Goal: Task Accomplishment & Management: Manage account settings

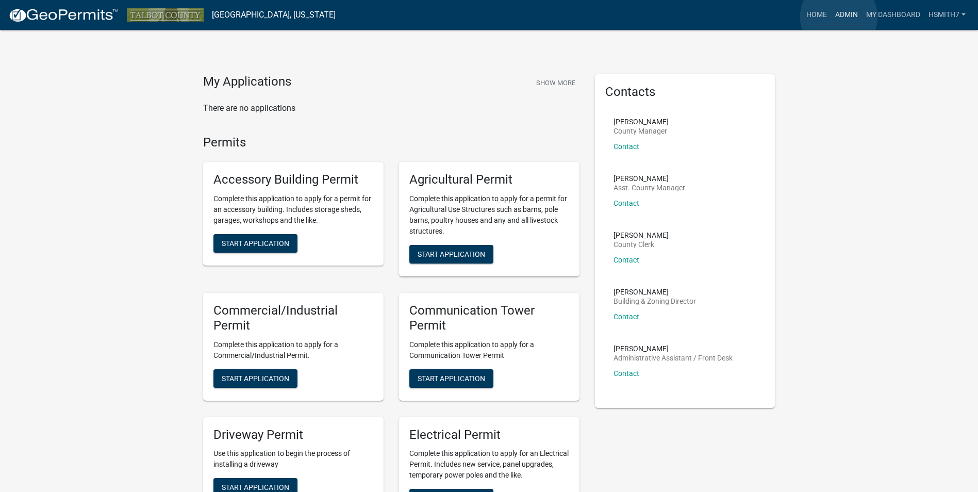
click at [839, 17] on link "Admin" at bounding box center [846, 15] width 31 height 20
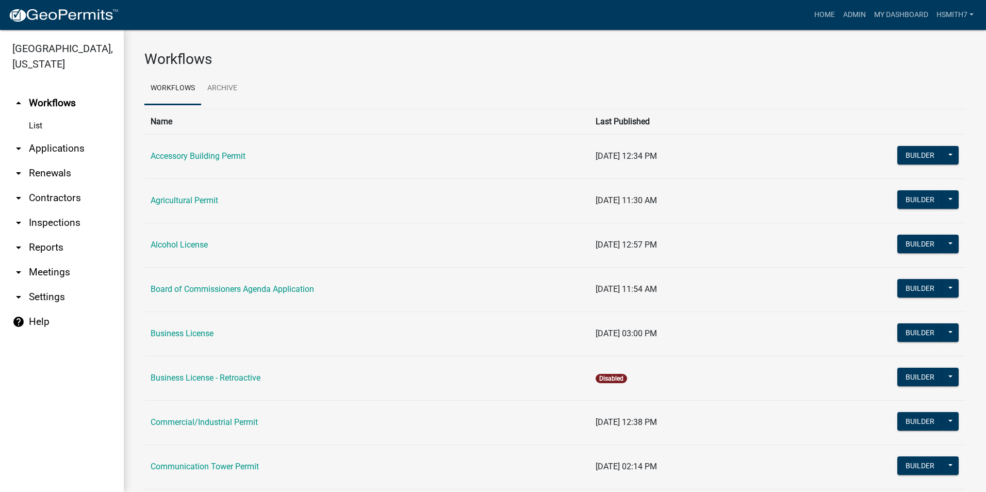
click at [60, 150] on link "arrow_drop_down Applications" at bounding box center [62, 148] width 124 height 25
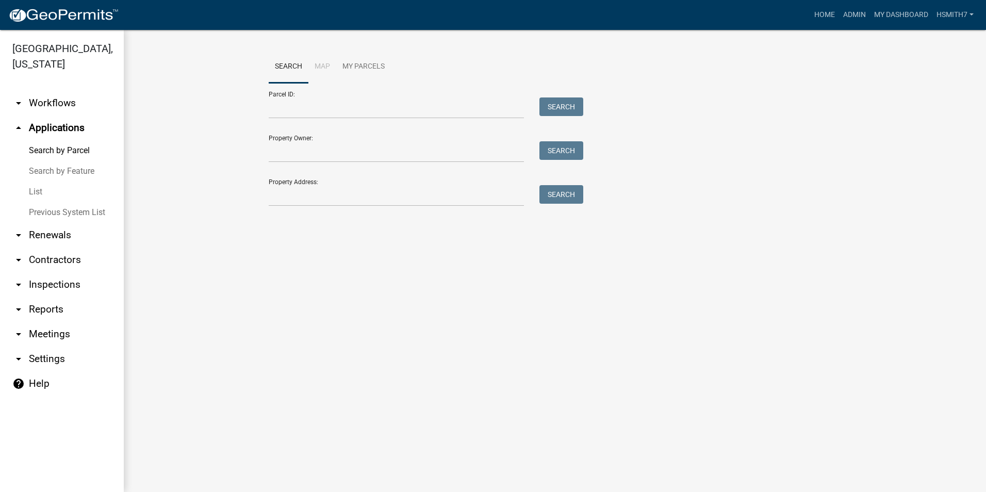
click at [34, 193] on link "List" at bounding box center [62, 192] width 124 height 21
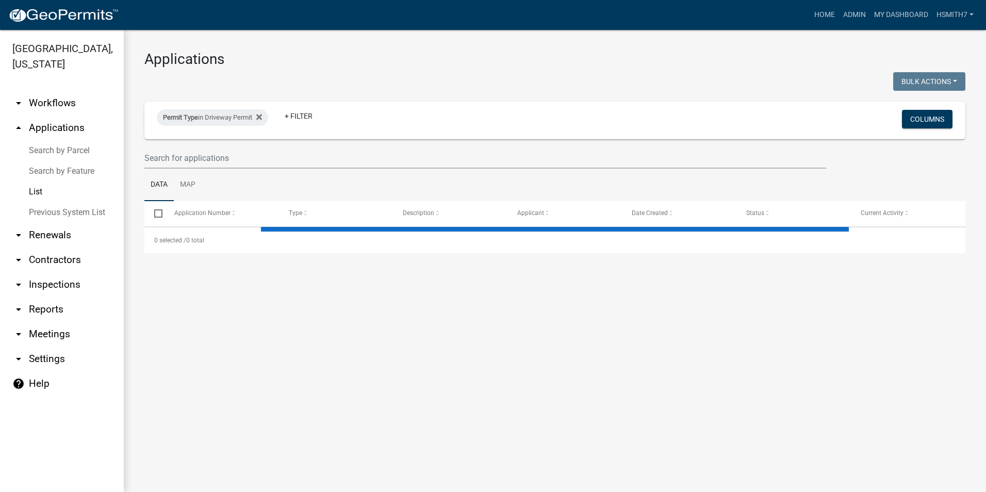
select select "3: 100"
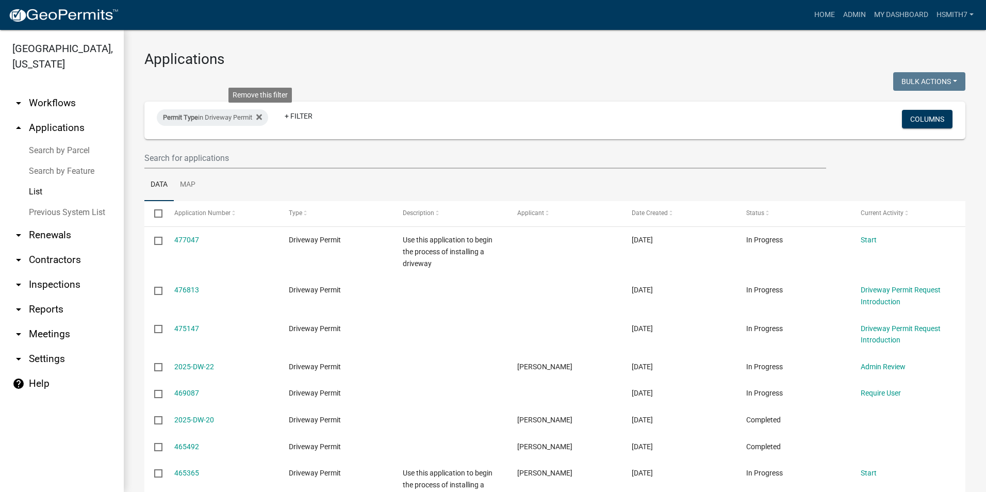
click at [261, 116] on icon at bounding box center [259, 117] width 6 height 6
